Goal: Communication & Community: Answer question/provide support

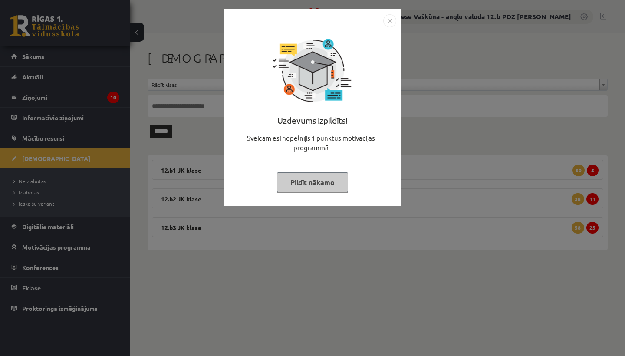
click at [390, 22] on img "Close" at bounding box center [389, 20] width 13 height 13
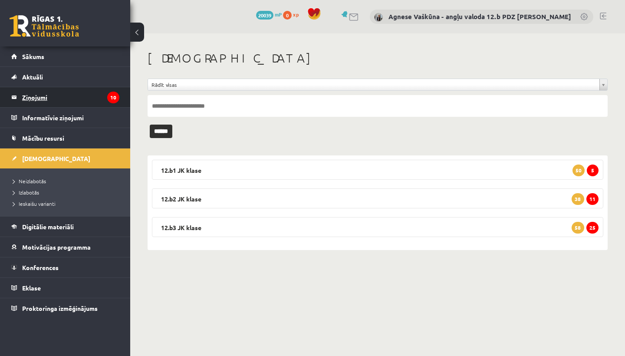
click at [29, 92] on legend "Ziņojumi 10" at bounding box center [70, 97] width 97 height 20
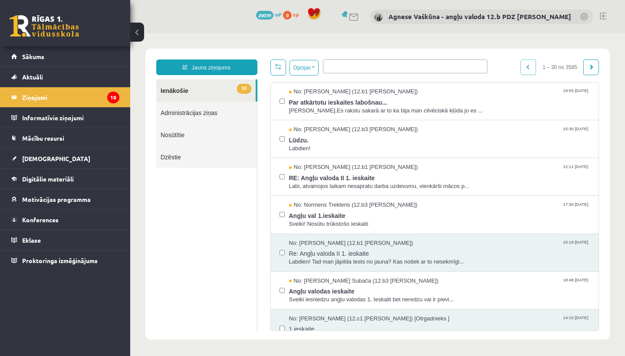
click at [177, 134] on link "Nosūtītie" at bounding box center [206, 135] width 101 height 22
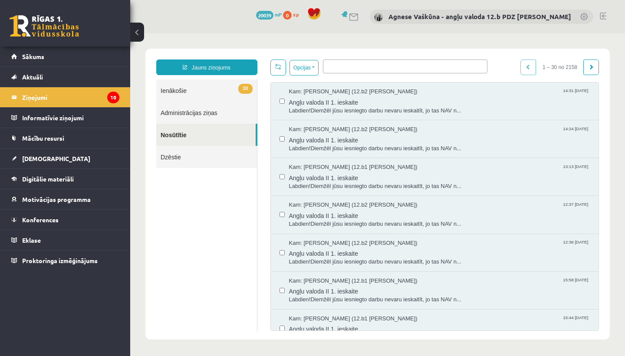
click at [182, 130] on link "Nosūtītie" at bounding box center [205, 135] width 99 height 22
click at [360, 64] on ul at bounding box center [405, 65] width 164 height 10
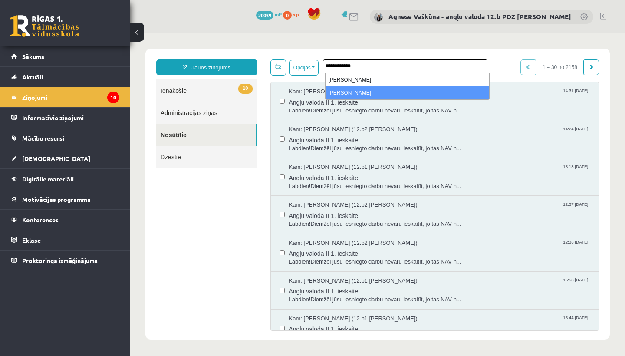
type input "**********"
select select "*****"
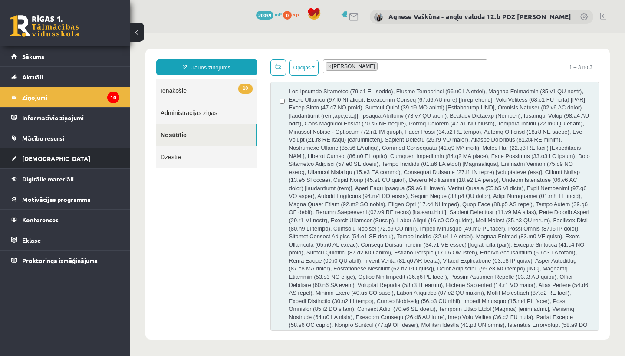
click at [41, 161] on span "[DEMOGRAPHIC_DATA]" at bounding box center [56, 159] width 68 height 8
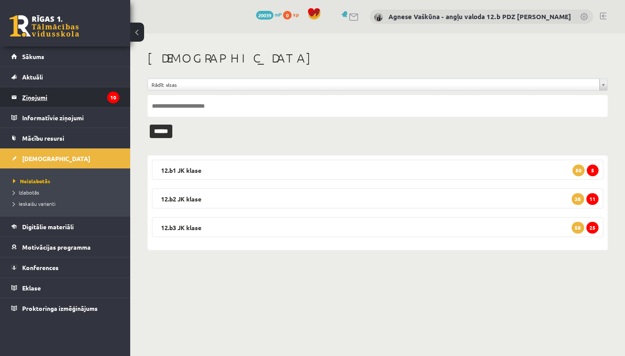
click at [42, 96] on legend "Ziņojumi 10" at bounding box center [70, 97] width 97 height 20
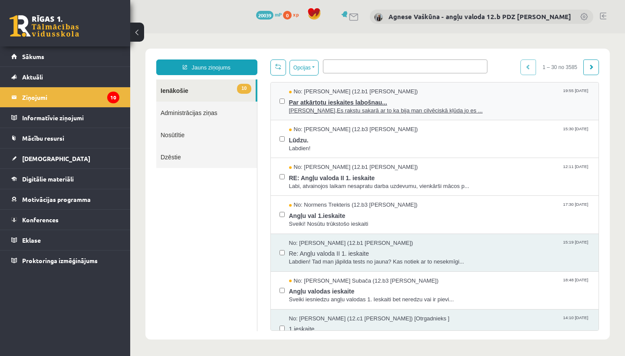
click at [362, 103] on span "Par atkārtotu ieskaites labošnau..." at bounding box center [439, 101] width 301 height 11
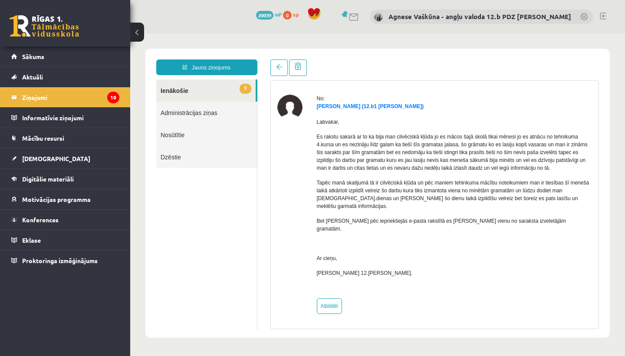
scroll to position [25, 0]
click at [338, 303] on link "Atbildēt" at bounding box center [329, 306] width 25 height 16
type input "**********"
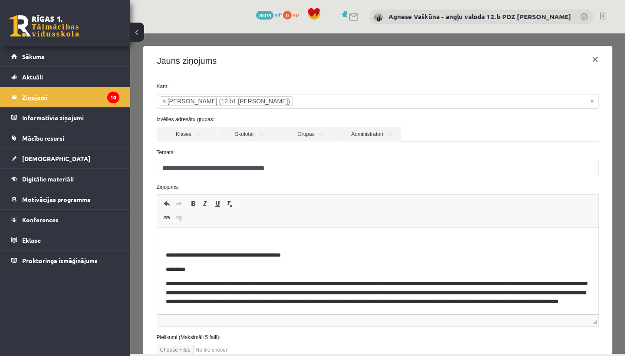
click at [194, 244] on p "Rich Text Editor, wiswyg-editor-47433800074880-1760081240-576" at bounding box center [377, 240] width 424 height 9
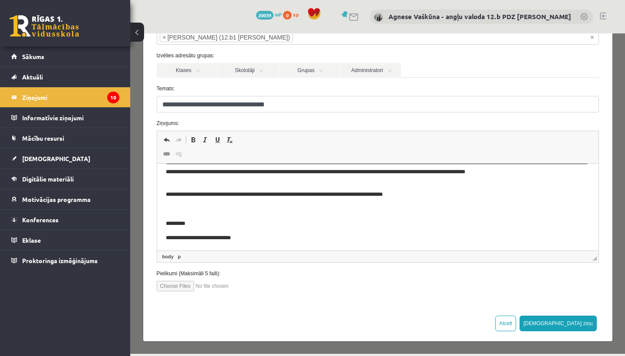
scroll to position [63, 0]
click at [580, 322] on button "[DEMOGRAPHIC_DATA] ziņu" at bounding box center [558, 324] width 77 height 16
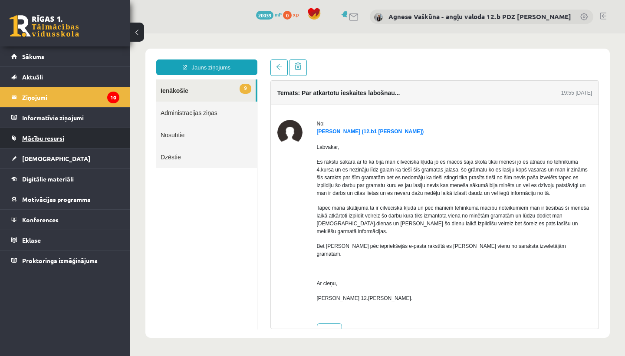
scroll to position [0, 0]
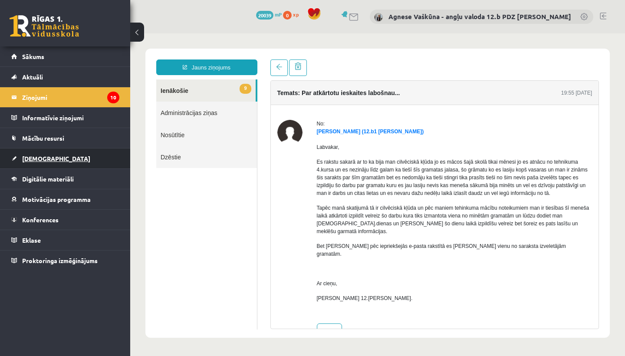
click at [35, 155] on span "[DEMOGRAPHIC_DATA]" at bounding box center [56, 159] width 68 height 8
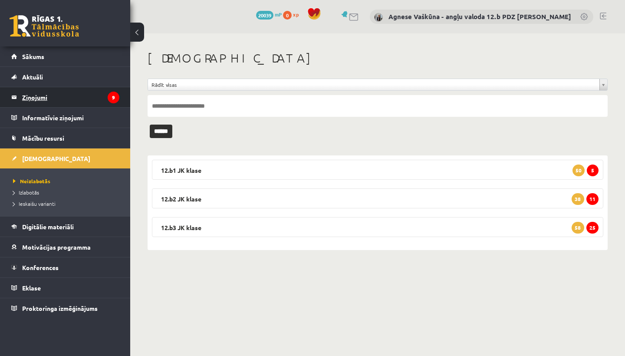
click at [46, 98] on legend "Ziņojumi 9" at bounding box center [70, 97] width 97 height 20
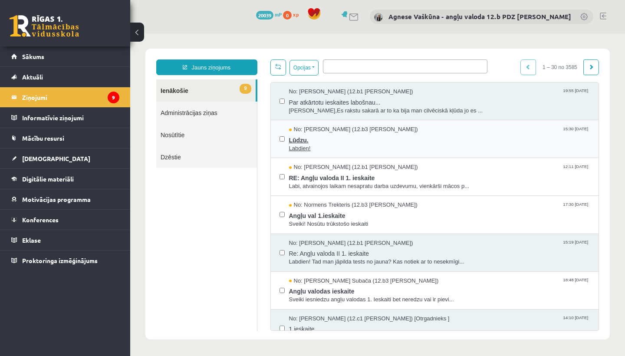
click at [307, 134] on span "Lūdzu." at bounding box center [439, 139] width 301 height 11
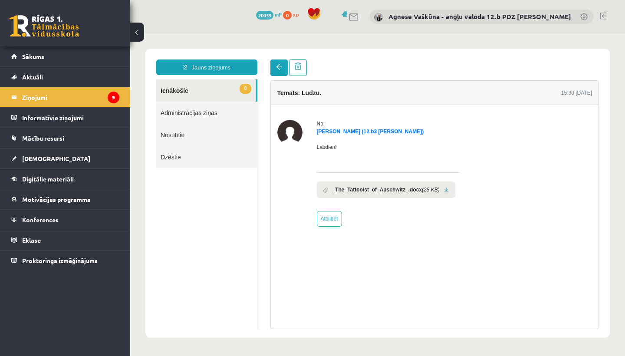
click at [277, 69] on span at bounding box center [279, 67] width 6 height 6
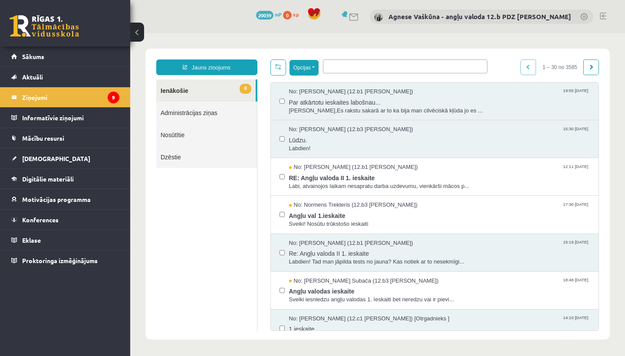
click at [316, 69] on button "Opcijas" at bounding box center [304, 68] width 29 height 16
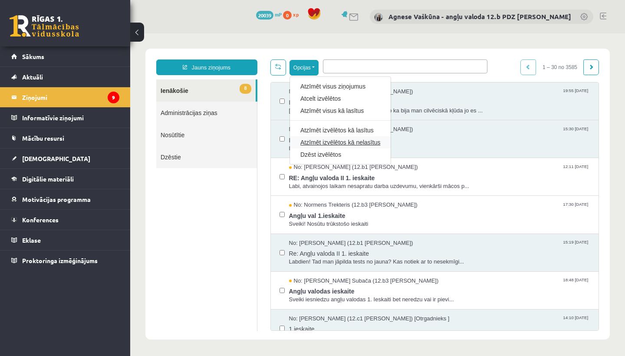
click at [351, 144] on link "Atzīmēt izvēlētos kā nelasītus" at bounding box center [340, 142] width 80 height 9
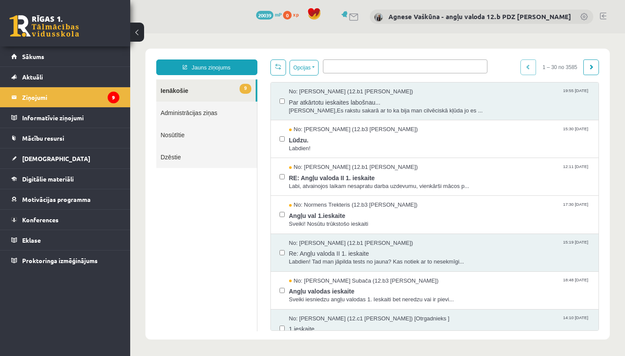
click at [205, 203] on ul "9 Ienākošie Administrācijas ziņas Nosūtītie Dzēstie" at bounding box center [206, 205] width 101 height 252
click at [37, 159] on span "[DEMOGRAPHIC_DATA]" at bounding box center [56, 159] width 68 height 8
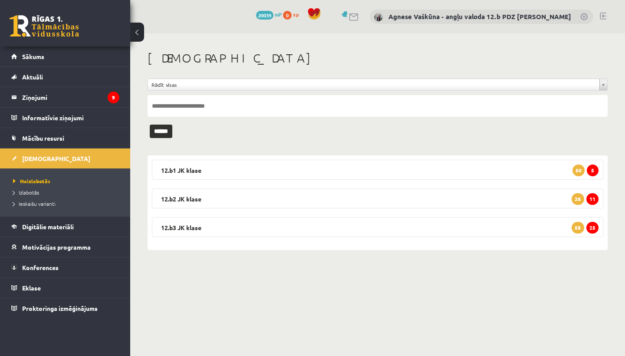
click at [604, 14] on link at bounding box center [603, 16] width 7 height 7
